Goal: Task Accomplishment & Management: Manage account settings

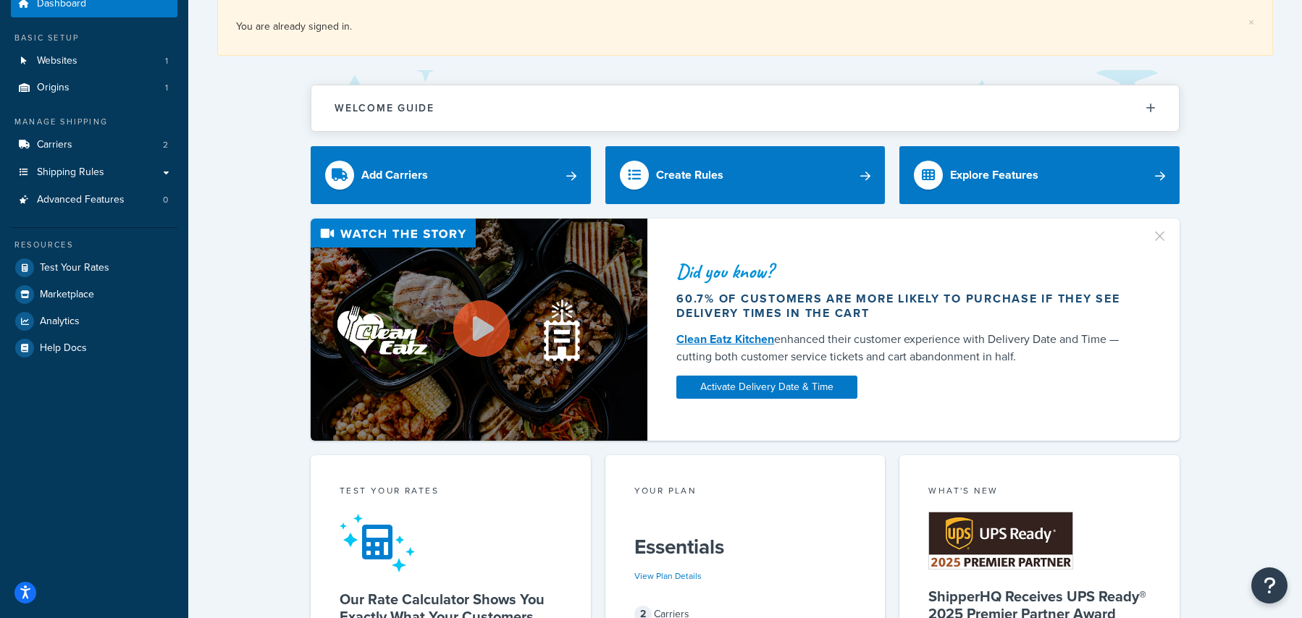
scroll to position [30, 0]
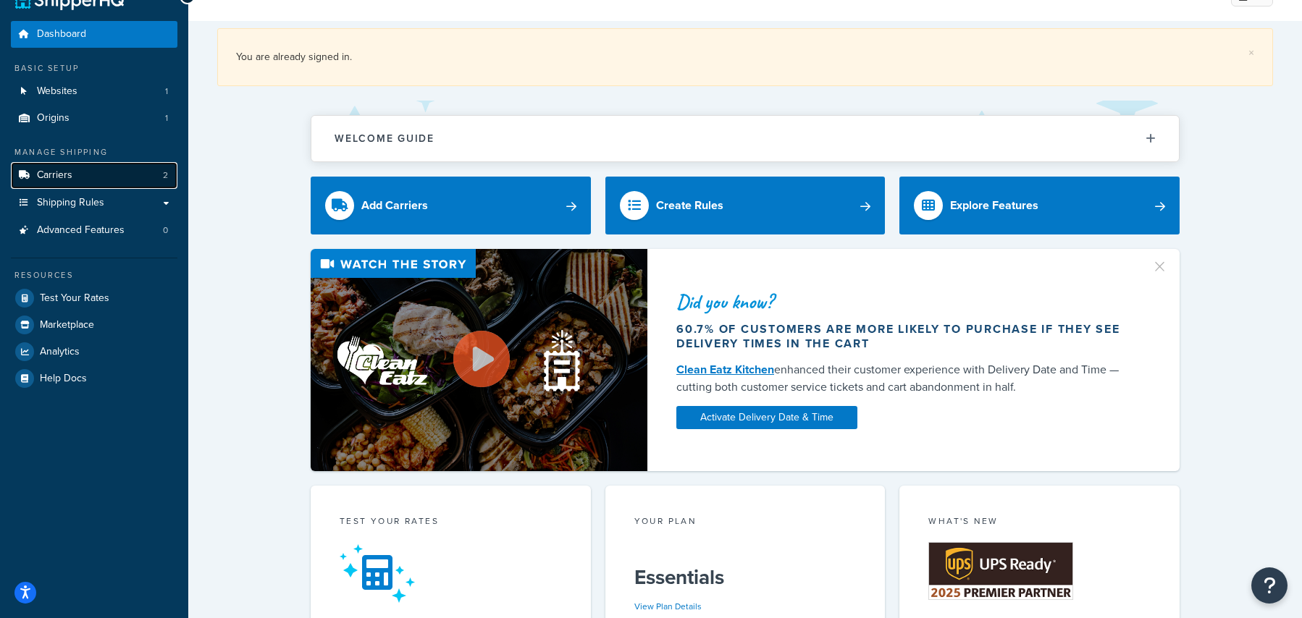
click at [62, 181] on span "Carriers" at bounding box center [54, 175] width 35 height 12
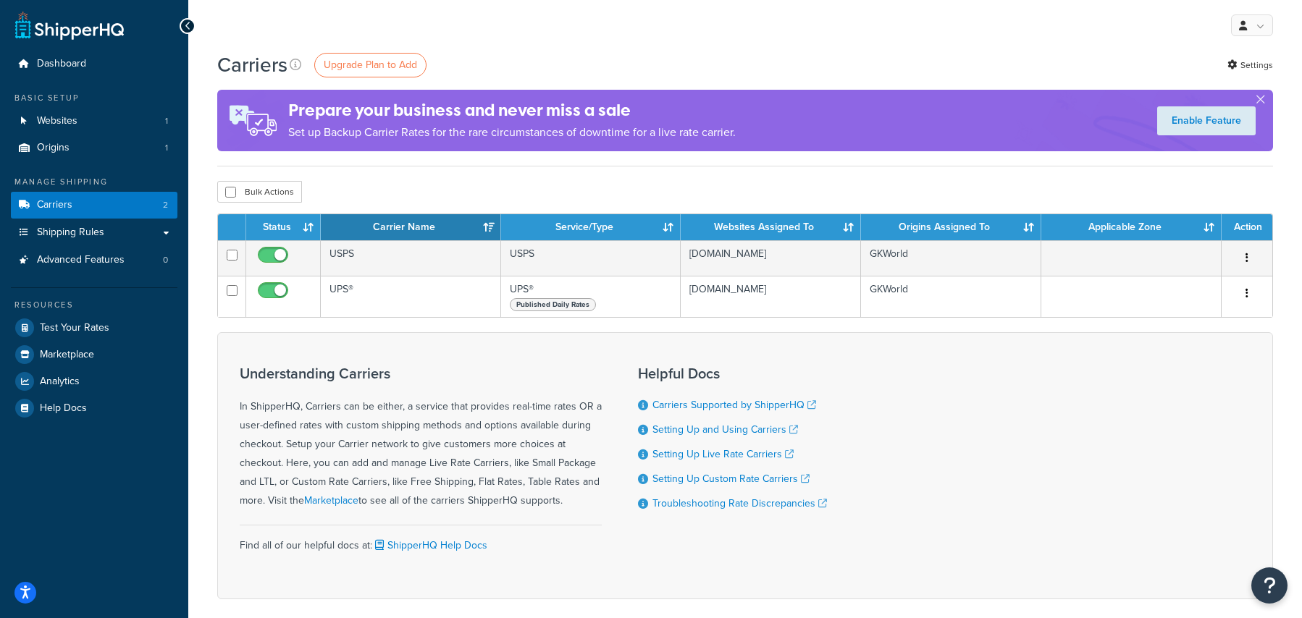
click at [781, 162] on div "Carriers Upgrade Plan to Add Settings Prepare your business and never miss a sa…" at bounding box center [744, 109] width 1055 height 116
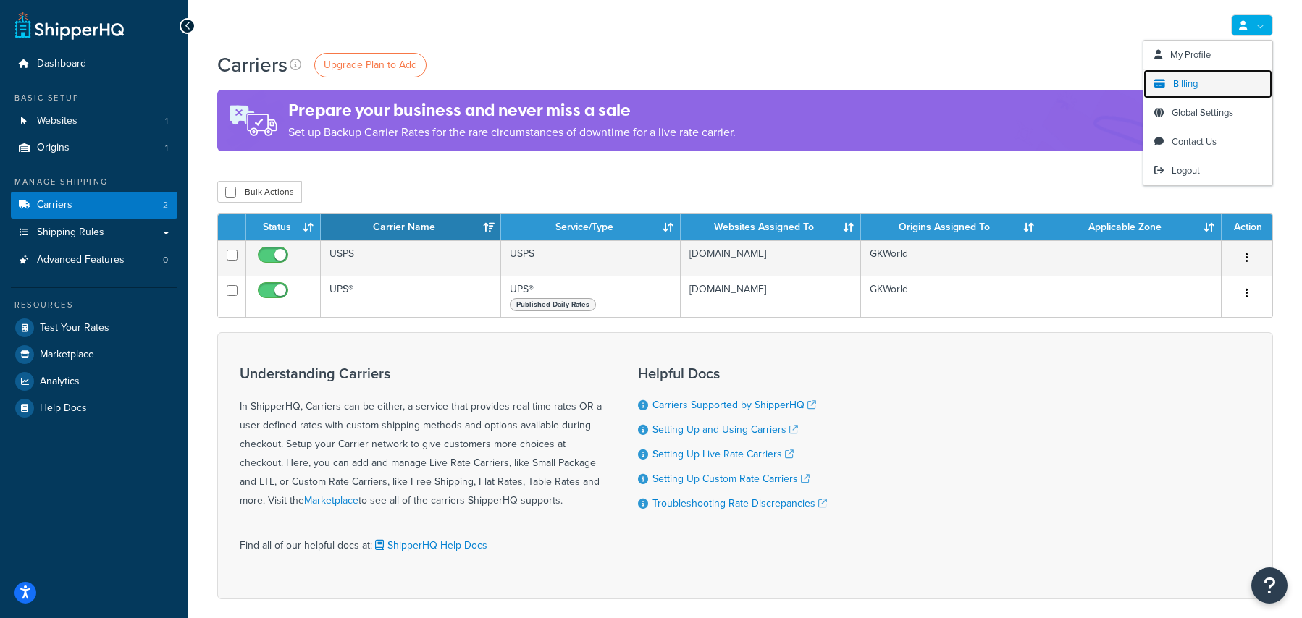
click at [1186, 85] on span "Billing" at bounding box center [1185, 84] width 25 height 14
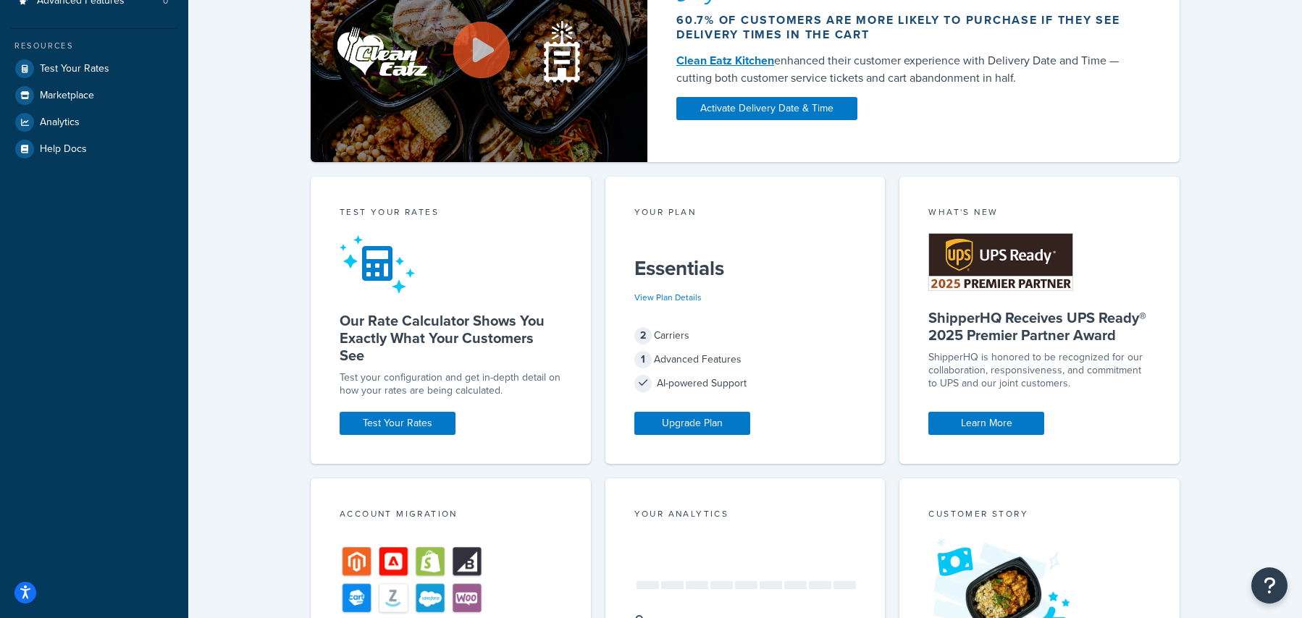
scroll to position [257, 0]
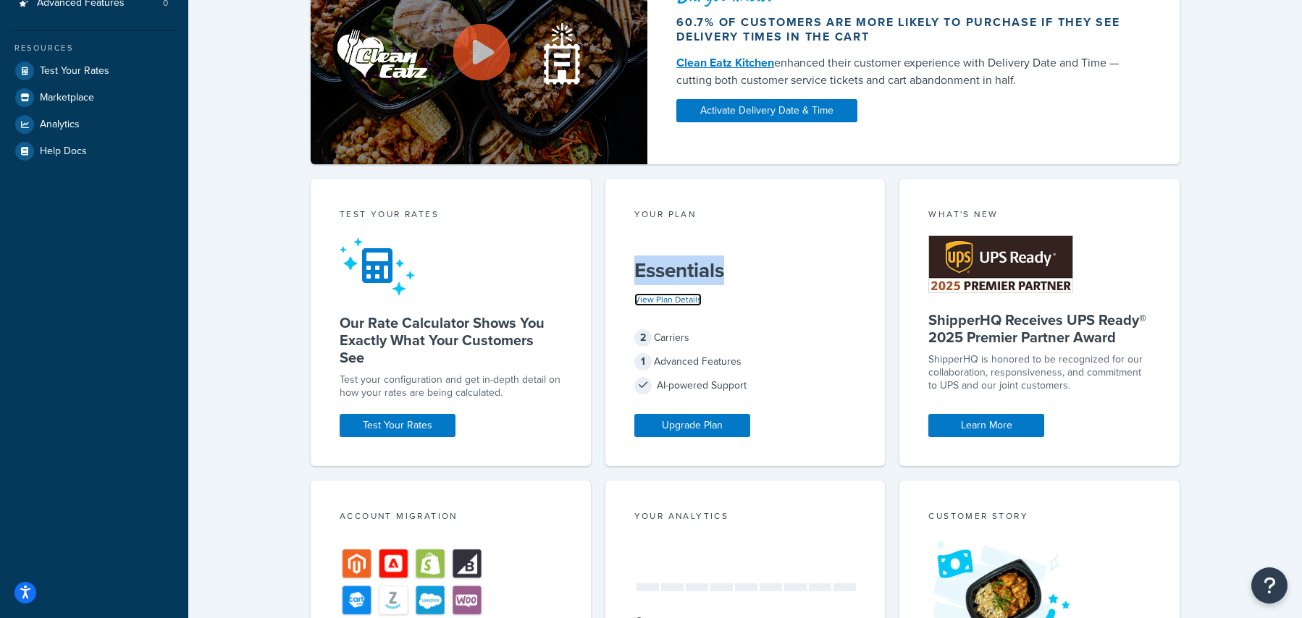
click at [647, 299] on link "View Plan Details" at bounding box center [667, 299] width 67 height 13
